Goal: Task Accomplishment & Management: Complete application form

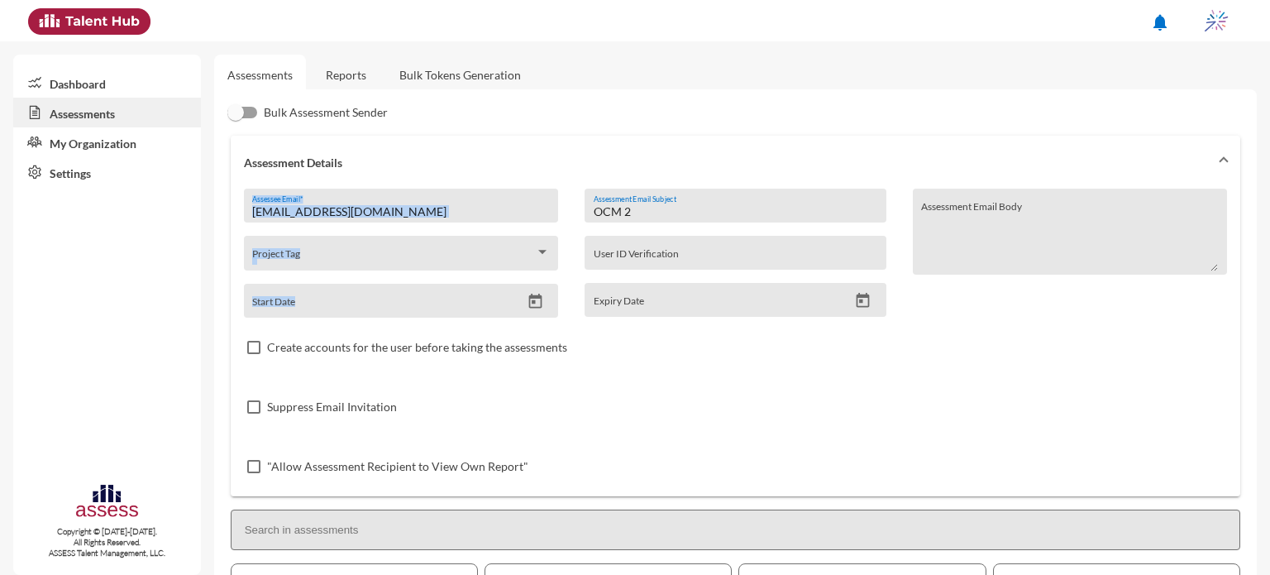
drag, startPoint x: 668, startPoint y: 204, endPoint x: 528, endPoint y: 198, distance: 139.9
click at [528, 198] on div "[EMAIL_ADDRESS][DOMAIN_NAME] Assessee Email * Project Tag Start Date OCM 2 Asse…" at bounding box center [735, 343] width 983 height 308
click at [677, 227] on div "OCM 2 Assessment Email Subject User ID Verification Expiry Date" at bounding box center [734, 253] width 327 height 129
drag, startPoint x: 653, startPoint y: 214, endPoint x: 562, endPoint y: 227, distance: 91.9
click at [562, 227] on div "[EMAIL_ADDRESS][DOMAIN_NAME] Assessee Email * Project Tag Start Date OCM 2 Asse…" at bounding box center [735, 343] width 983 height 308
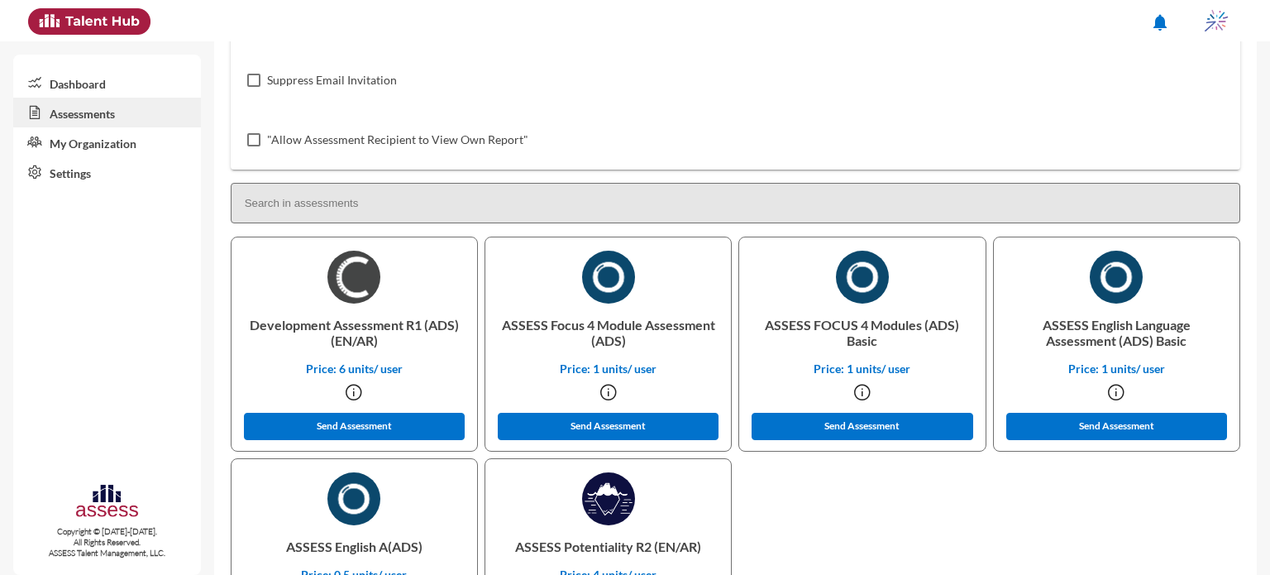
scroll to position [327, 0]
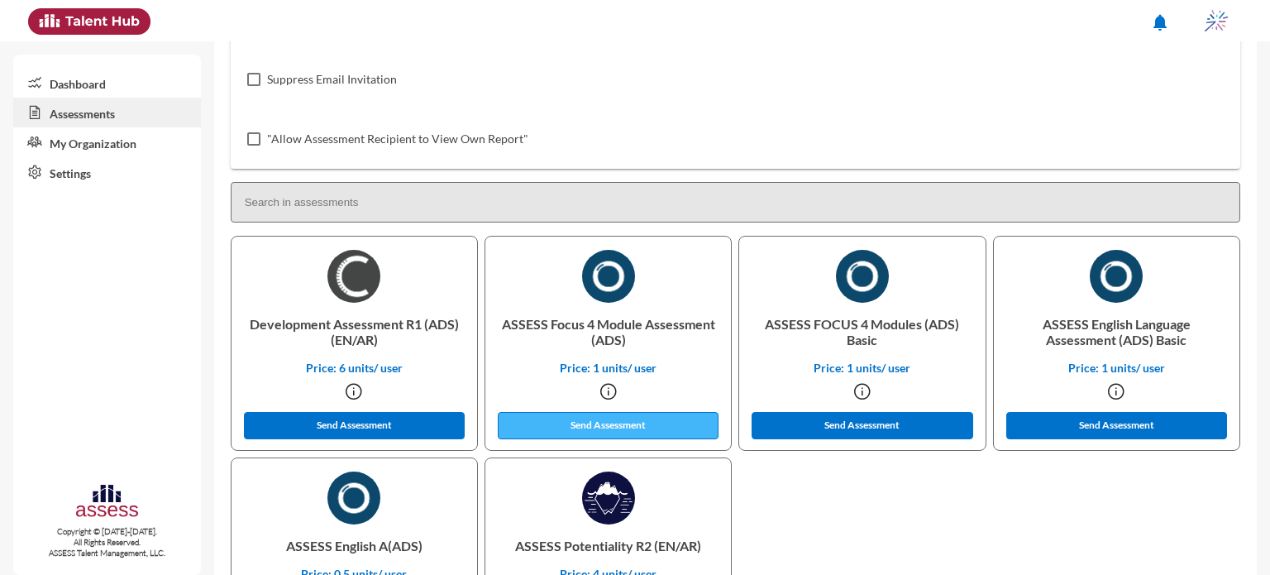
click at [592, 425] on button "Send Assessment" at bounding box center [609, 425] width 222 height 27
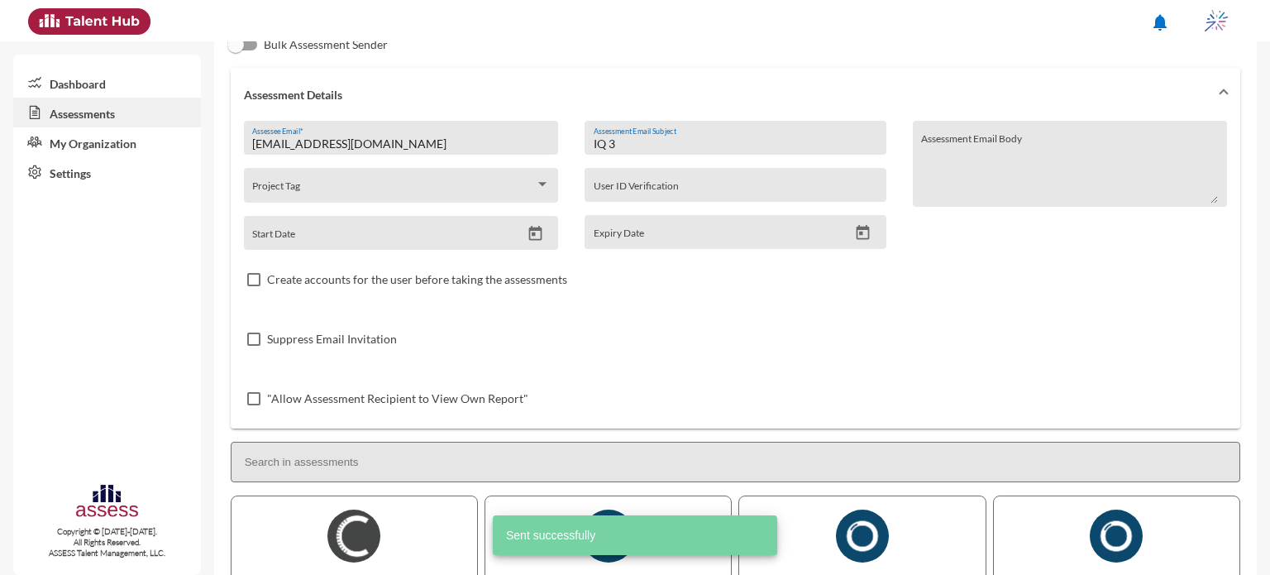
scroll to position [66, 0]
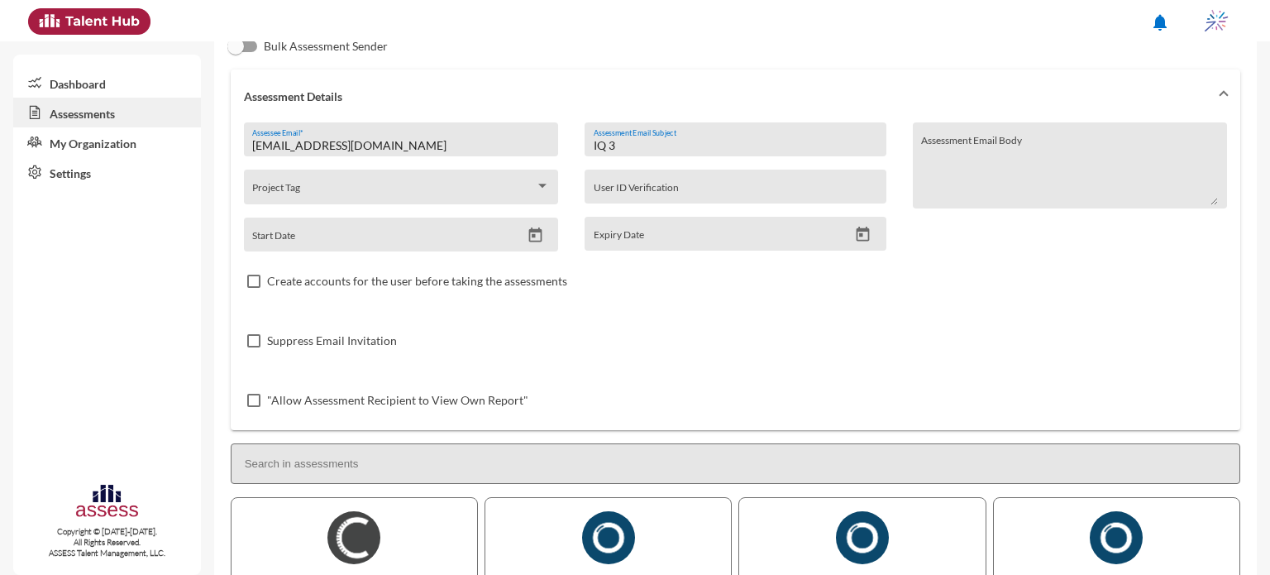
drag, startPoint x: 627, startPoint y: 141, endPoint x: 576, endPoint y: 141, distance: 51.3
click at [576, 141] on div "IQ 3 Assessment Email Subject User ID Verification Expiry Date" at bounding box center [734, 186] width 327 height 129
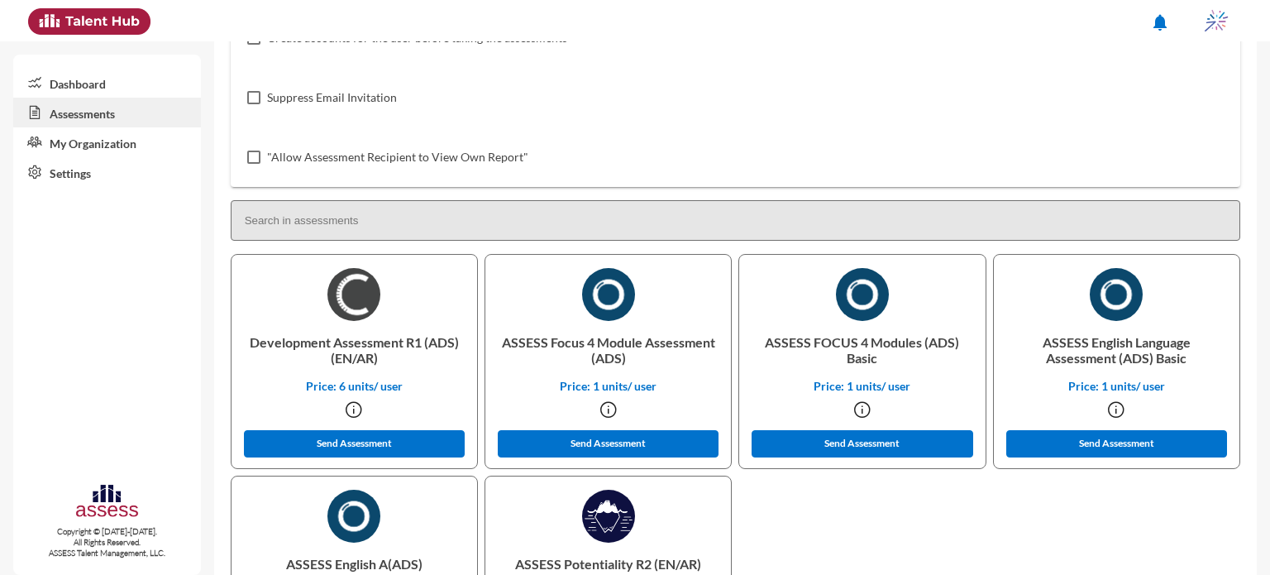
scroll to position [316, 0]
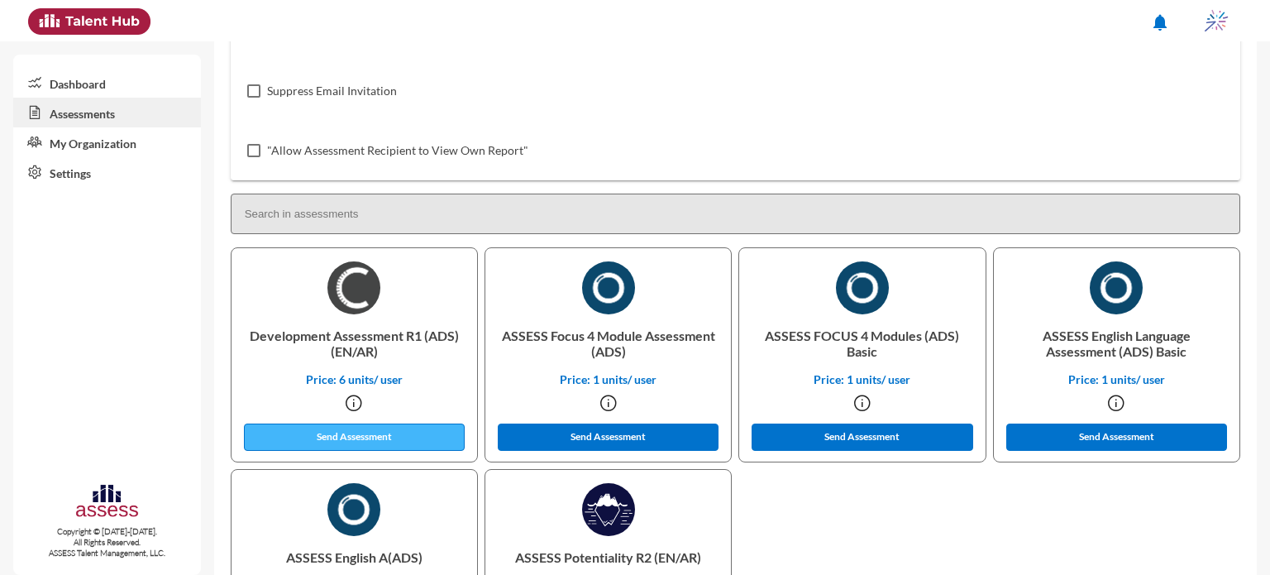
type input "OCM 3"
click at [388, 429] on button "Send Assessment" at bounding box center [355, 436] width 222 height 27
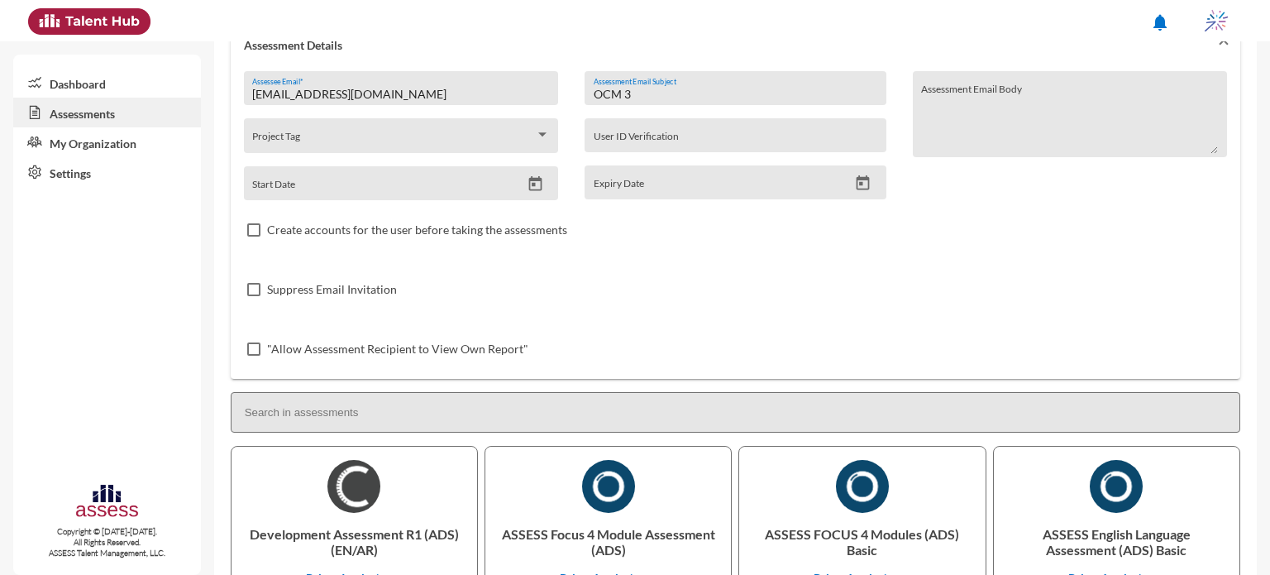
scroll to position [106, 0]
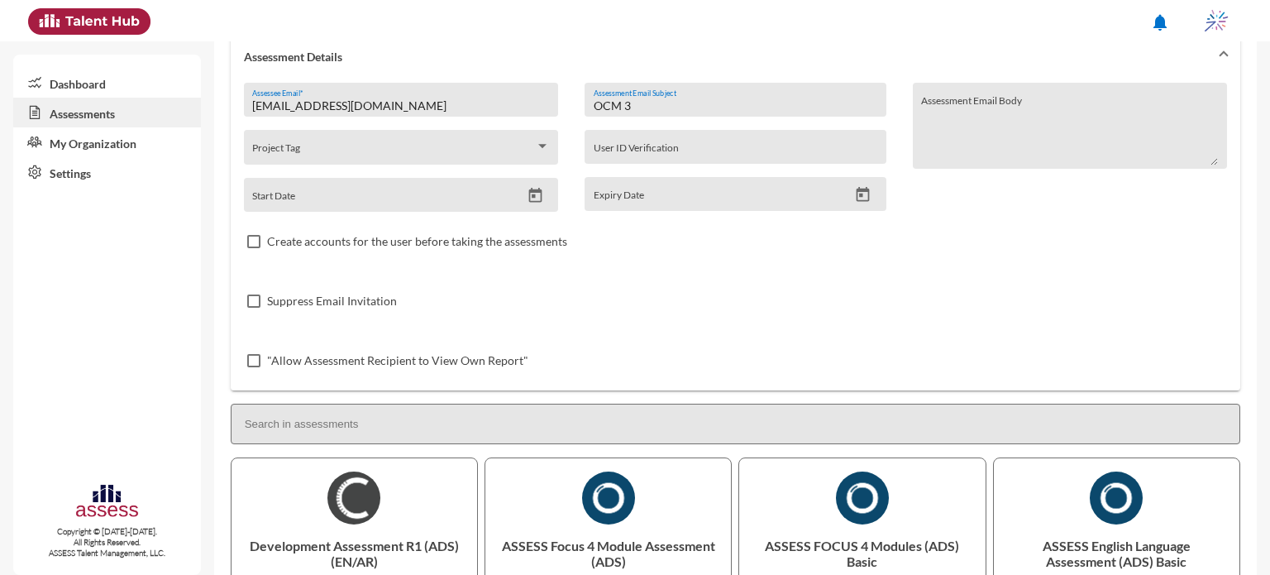
drag, startPoint x: 680, startPoint y: 104, endPoint x: 541, endPoint y: 134, distance: 142.1
click at [541, 134] on div "[EMAIL_ADDRESS][DOMAIN_NAME] Assessee Email * Project Tag Start Date OCM 3 Asse…" at bounding box center [735, 237] width 983 height 308
click at [676, 108] on input "Assessment Email Subject" at bounding box center [736, 105] width 284 height 13
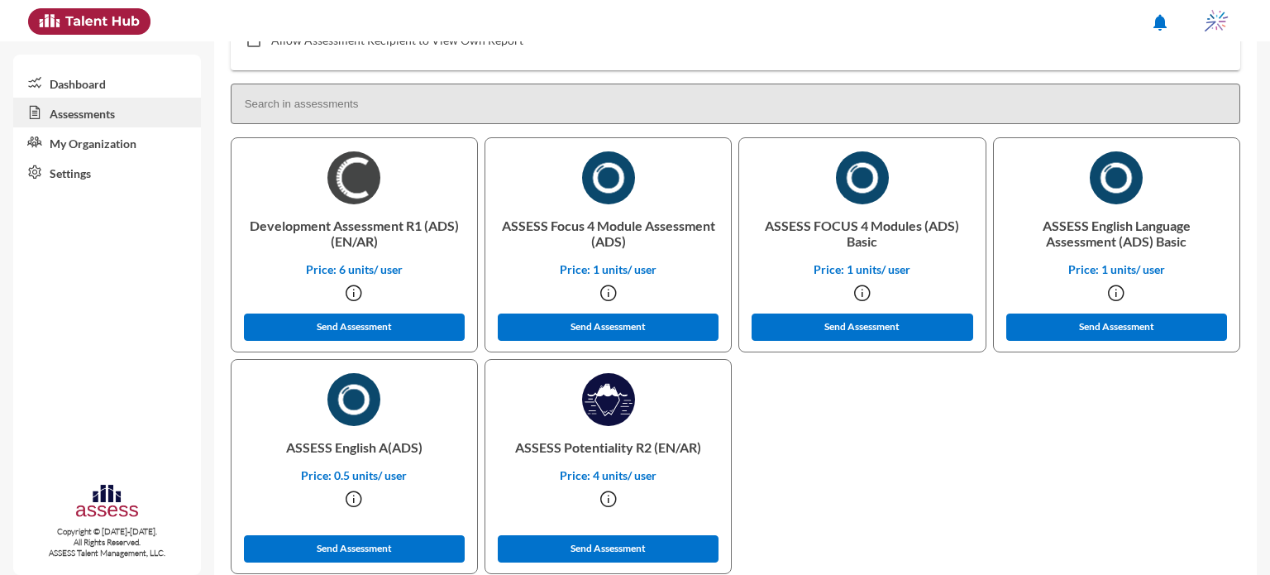
scroll to position [430, 0]
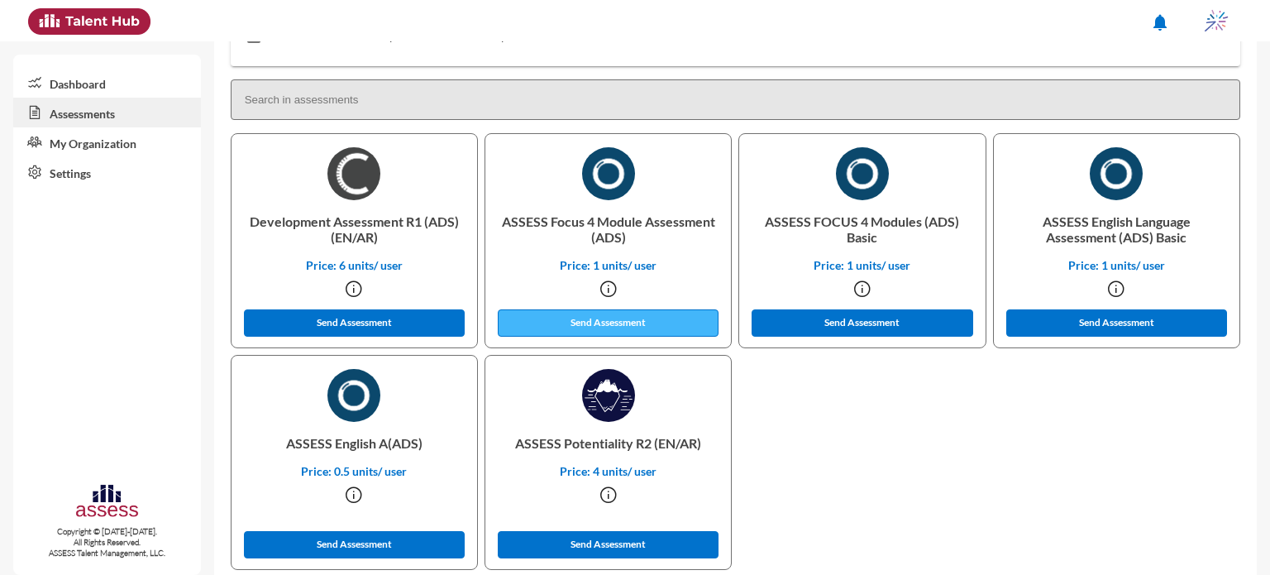
click at [570, 313] on button "Send Assessment" at bounding box center [609, 322] width 222 height 27
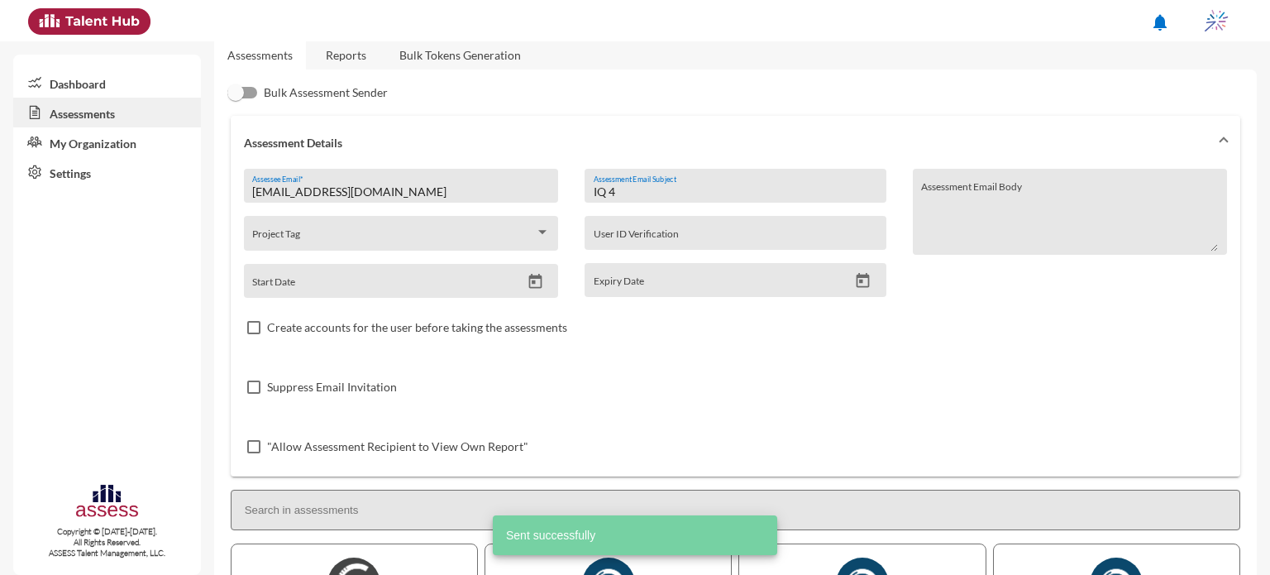
scroll to position [0, 0]
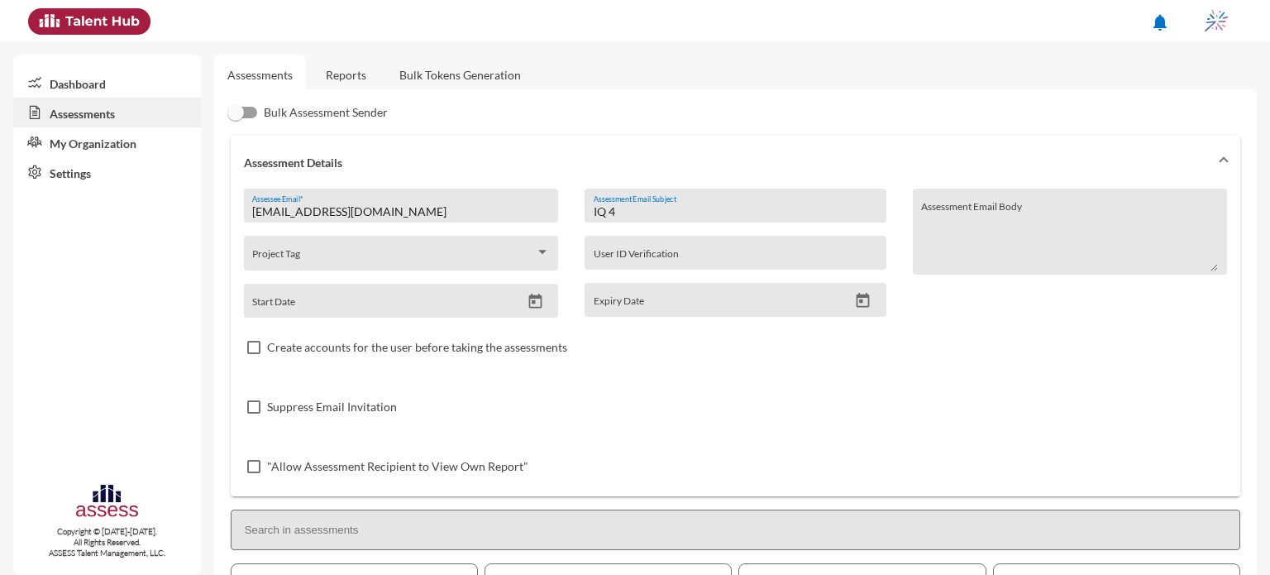
drag, startPoint x: 643, startPoint y: 214, endPoint x: 547, endPoint y: 241, distance: 98.7
click at [547, 241] on div "[EMAIL_ADDRESS][DOMAIN_NAME] Assessee Email * Project Tag Start Date IQ 4 Asses…" at bounding box center [735, 343] width 983 height 308
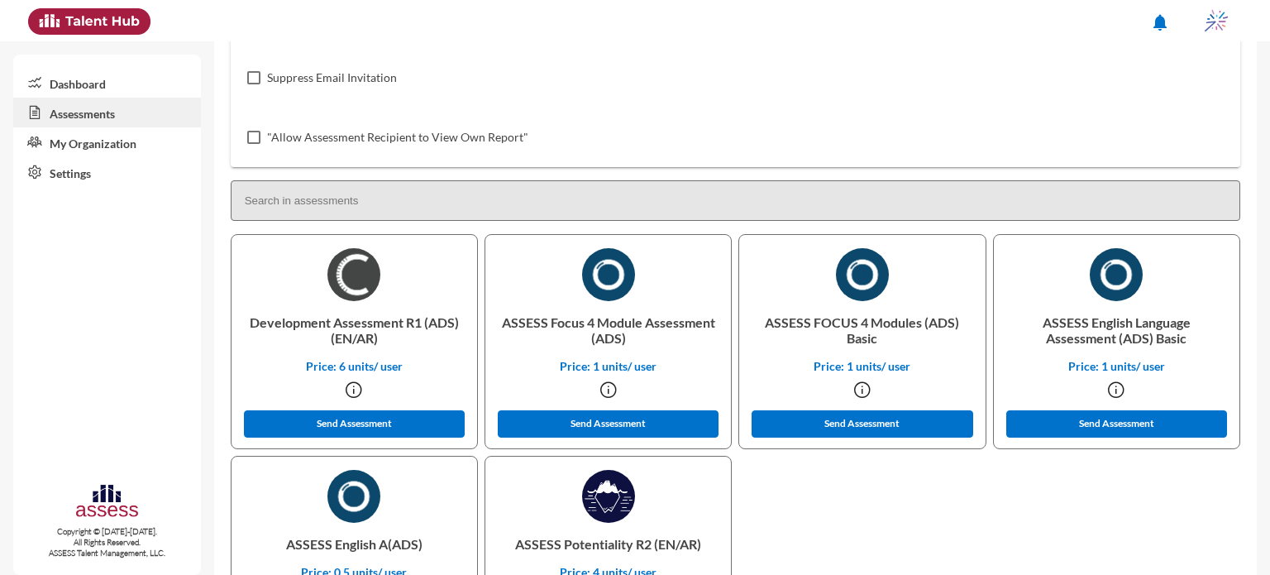
scroll to position [336, 0]
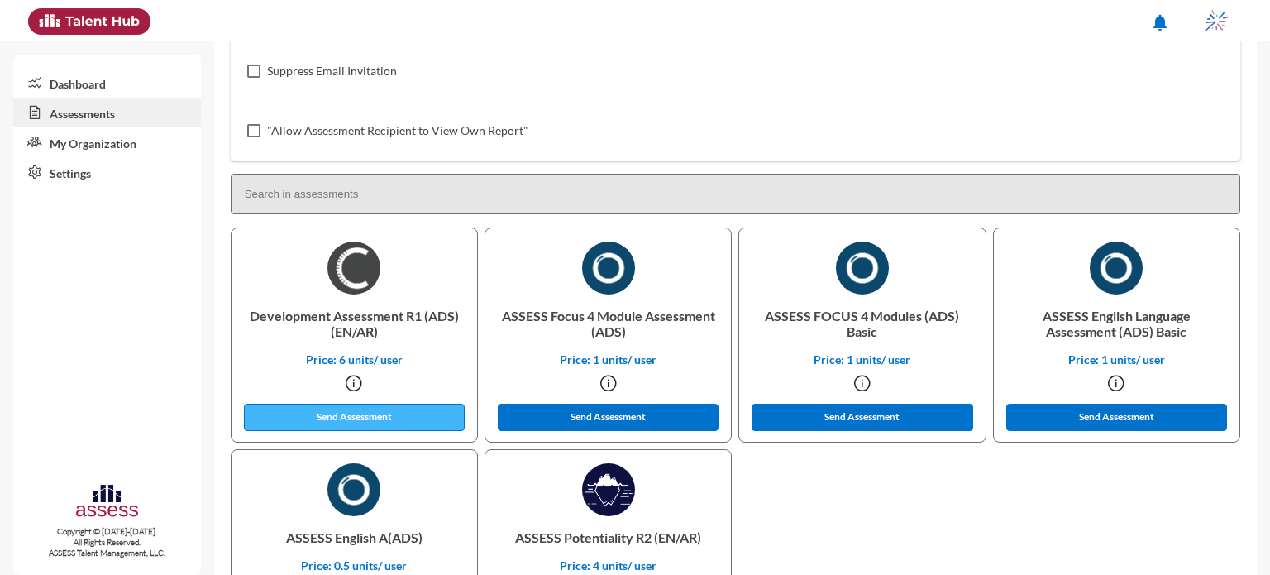
type input "OCM 4"
click at [417, 413] on button "Send Assessment" at bounding box center [355, 417] width 222 height 27
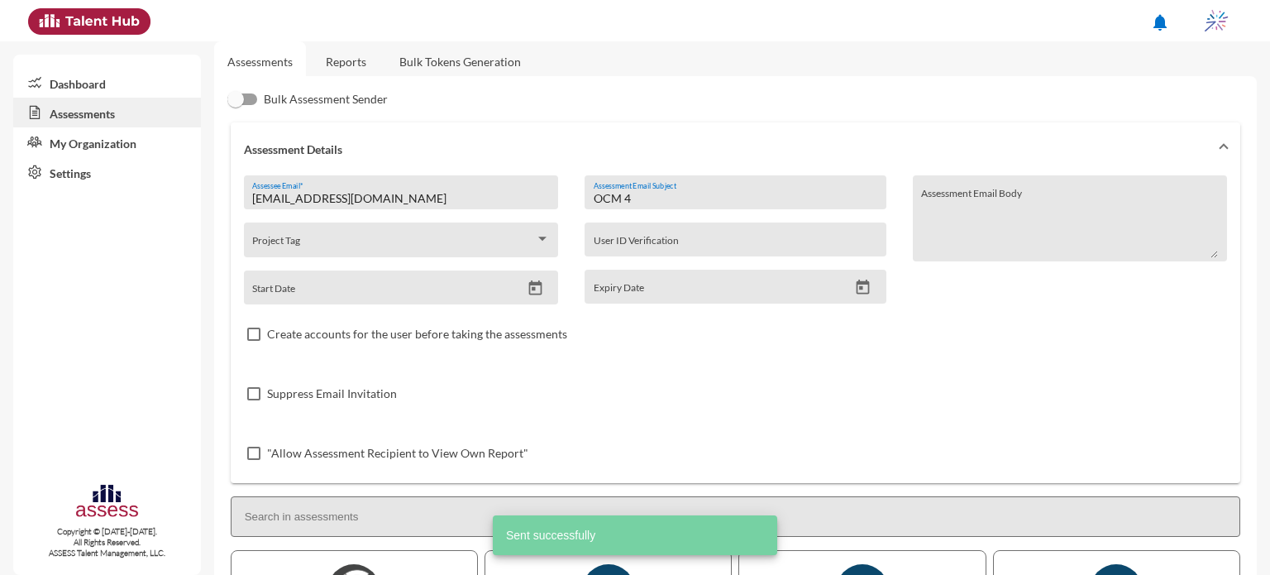
scroll to position [0, 0]
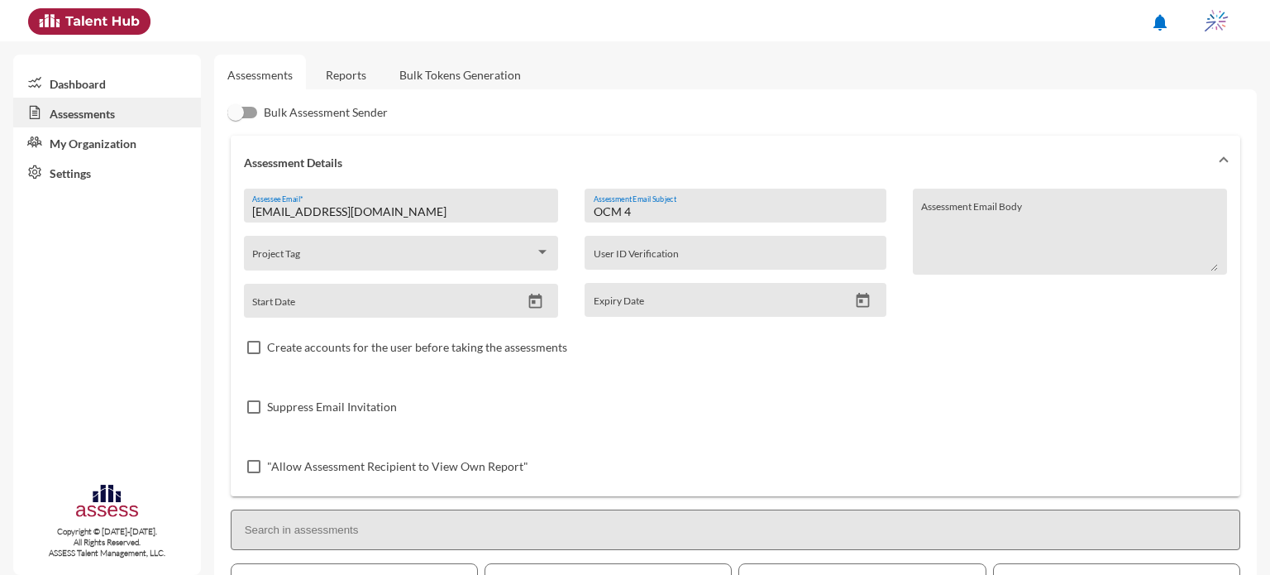
click at [435, 406] on div "Suppress Email Invitation" at bounding box center [735, 407] width 983 height 60
